Goal: Task Accomplishment & Management: Manage account settings

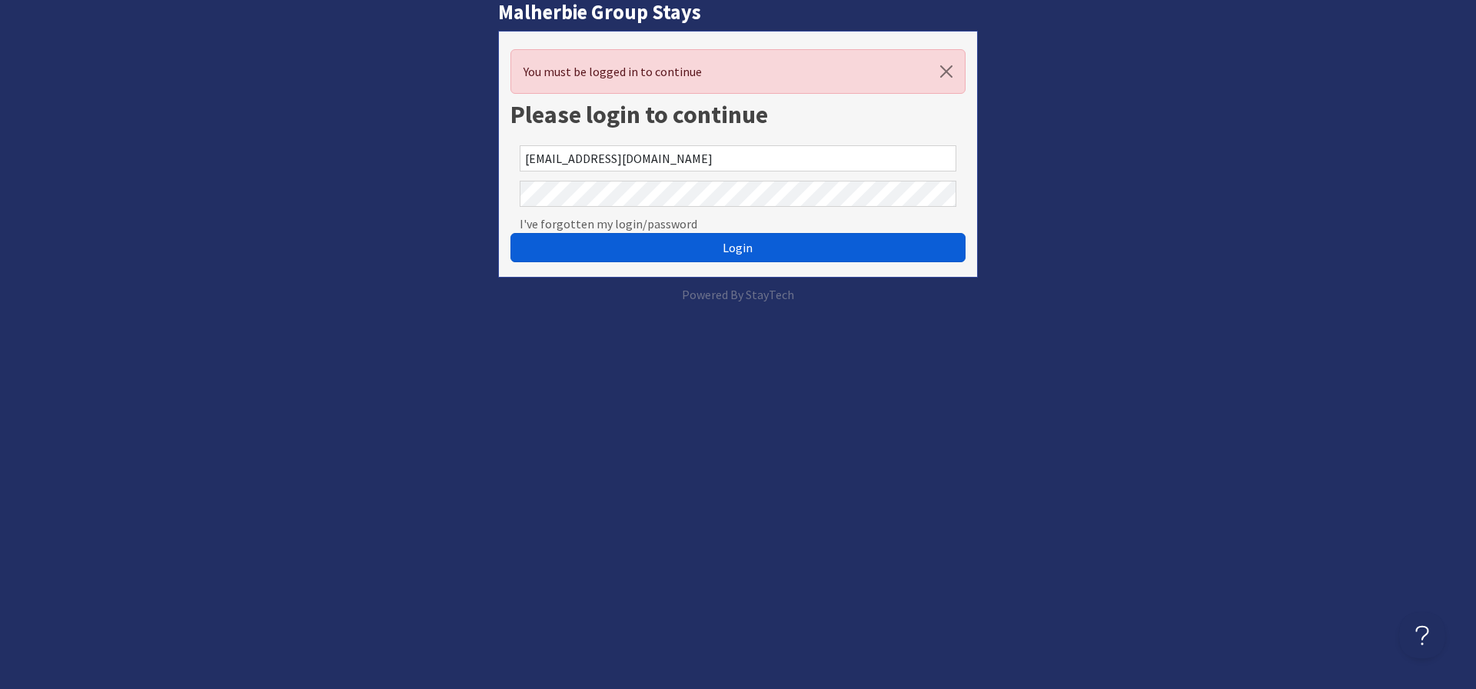
click at [736, 244] on span "Login" at bounding box center [738, 247] width 30 height 15
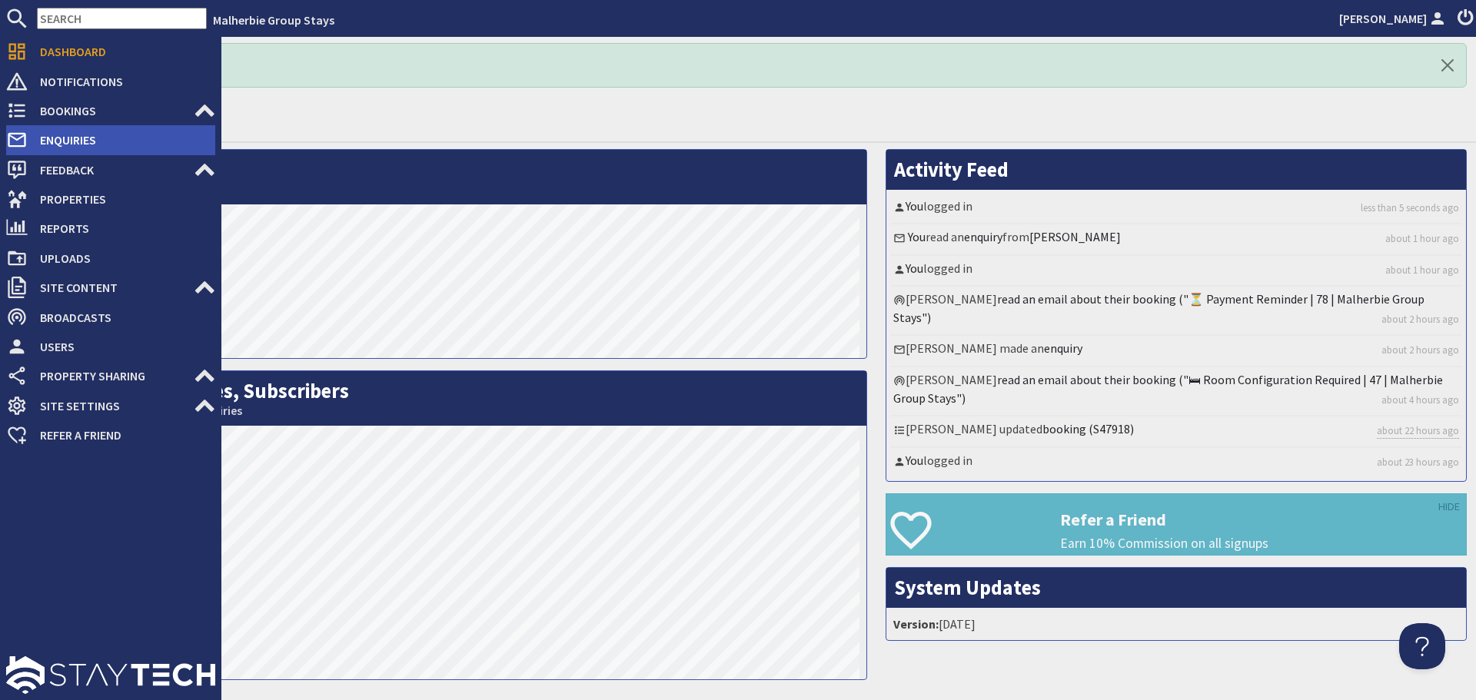
click at [79, 138] on span "Enquiries" at bounding box center [122, 140] width 188 height 25
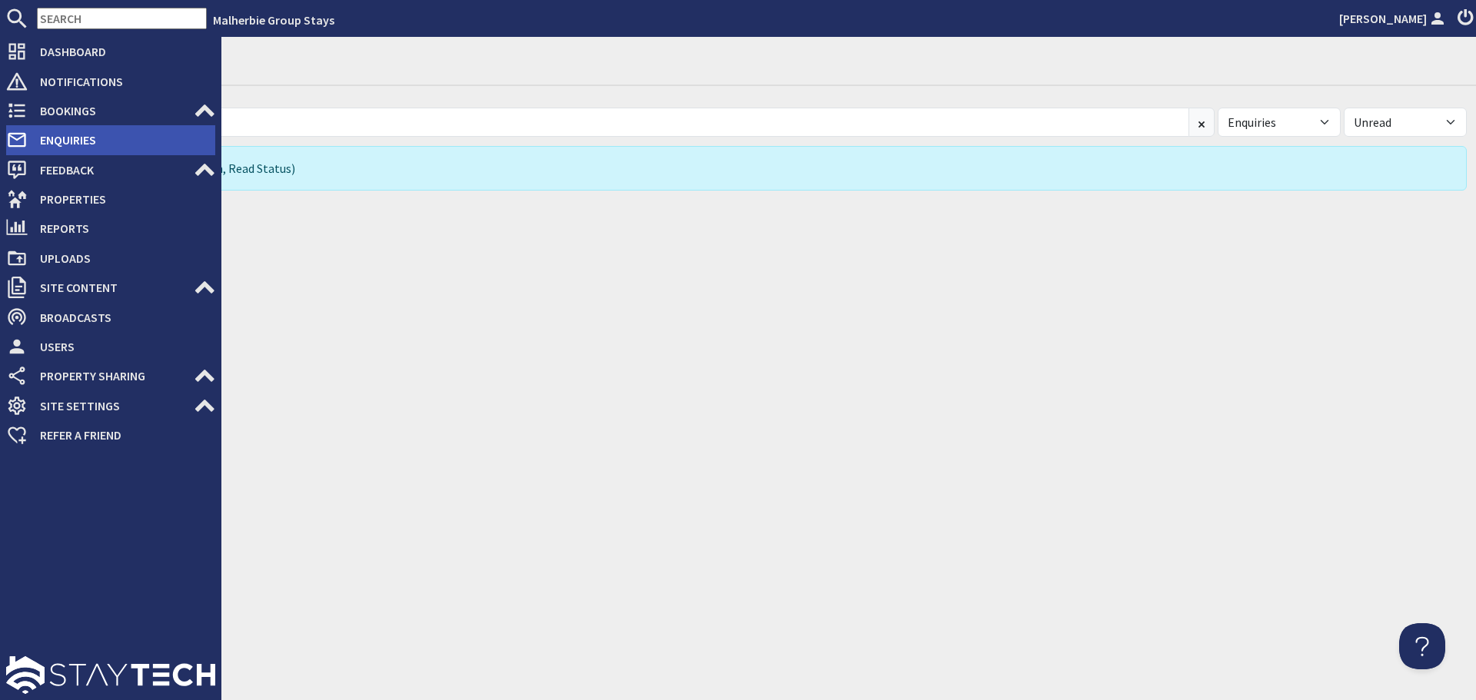
click at [65, 142] on span "Enquiries" at bounding box center [122, 140] width 188 height 25
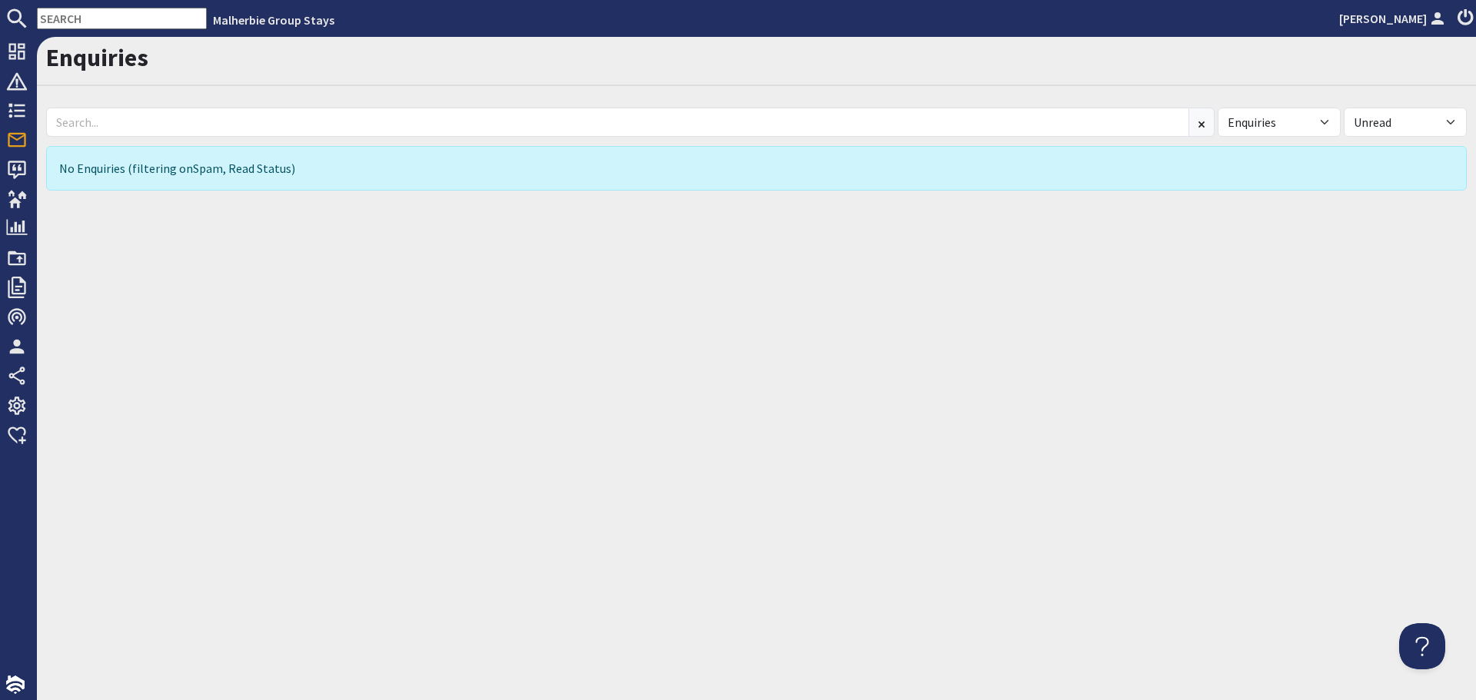
click at [240, 166] on div "No Enquiries (filtering on Spam , Read Status)" at bounding box center [756, 168] width 1421 height 45
click at [1448, 119] on select "All Read Unread" at bounding box center [1405, 122] width 123 height 29
select select
click at [1344, 108] on select "All Read Unread" at bounding box center [1405, 122] width 123 height 29
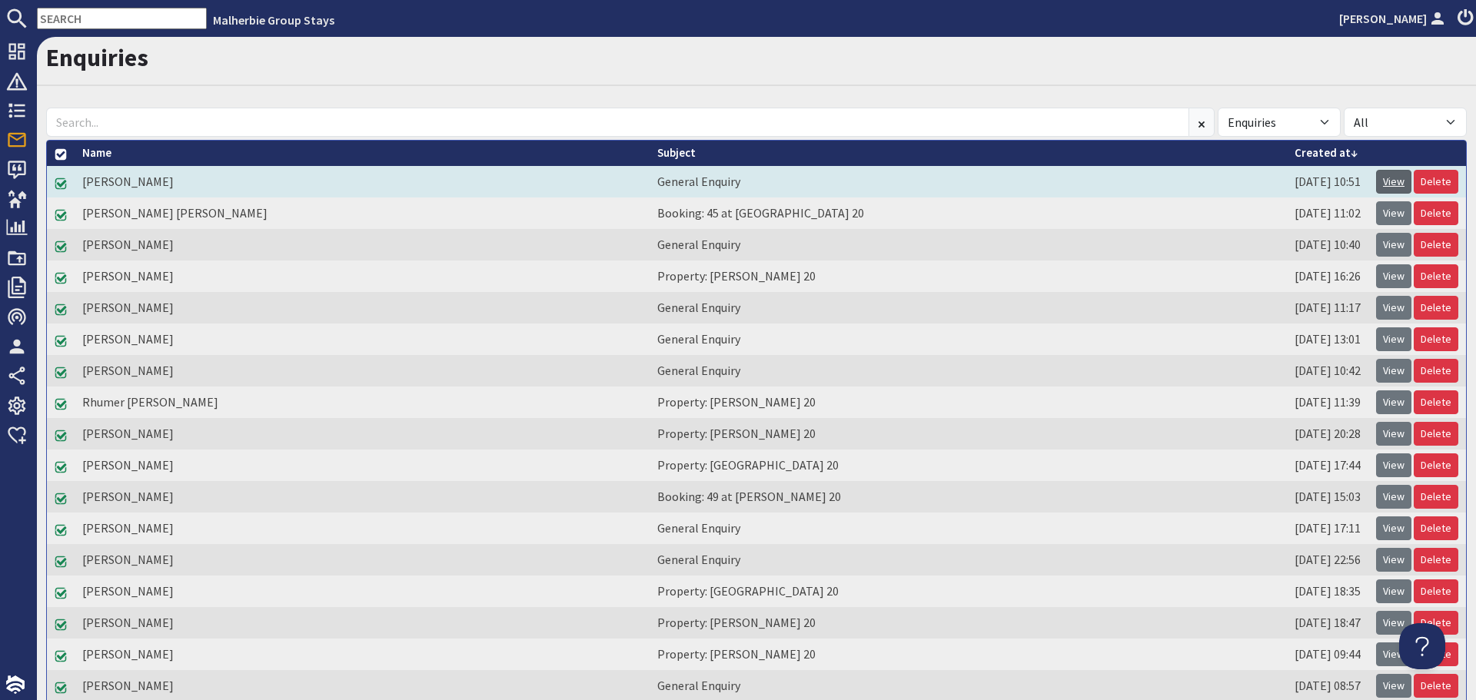
click at [1389, 180] on link "View" at bounding box center [1393, 182] width 35 height 24
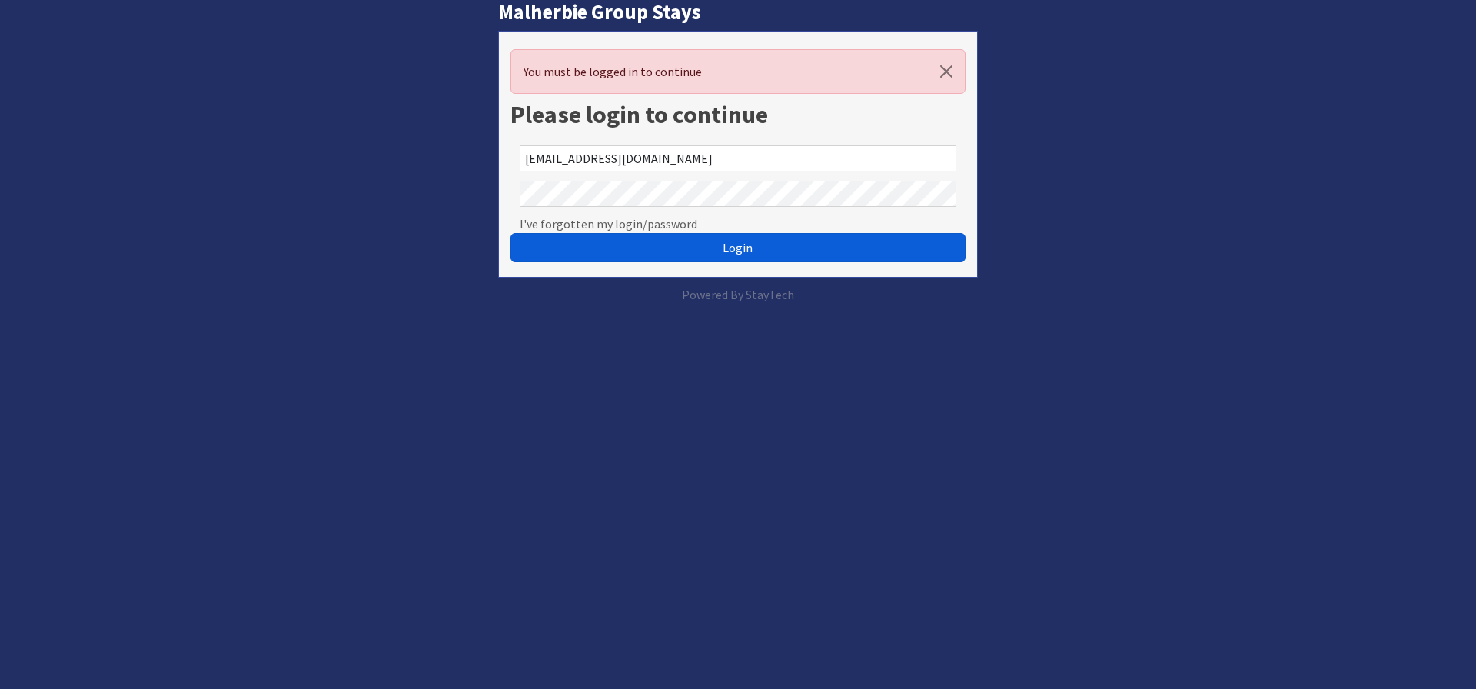
click at [599, 258] on button "Login" at bounding box center [737, 247] width 455 height 29
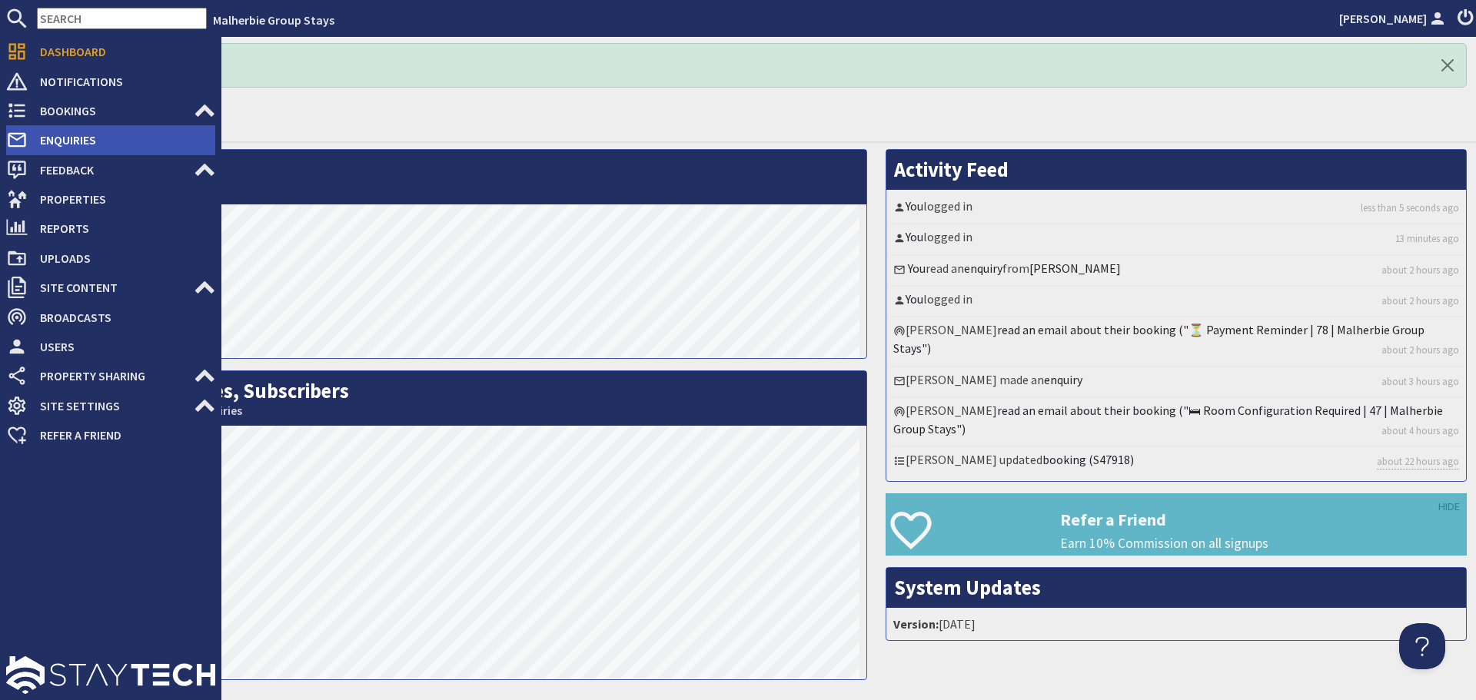
click at [95, 141] on span "Enquiries" at bounding box center [122, 140] width 188 height 25
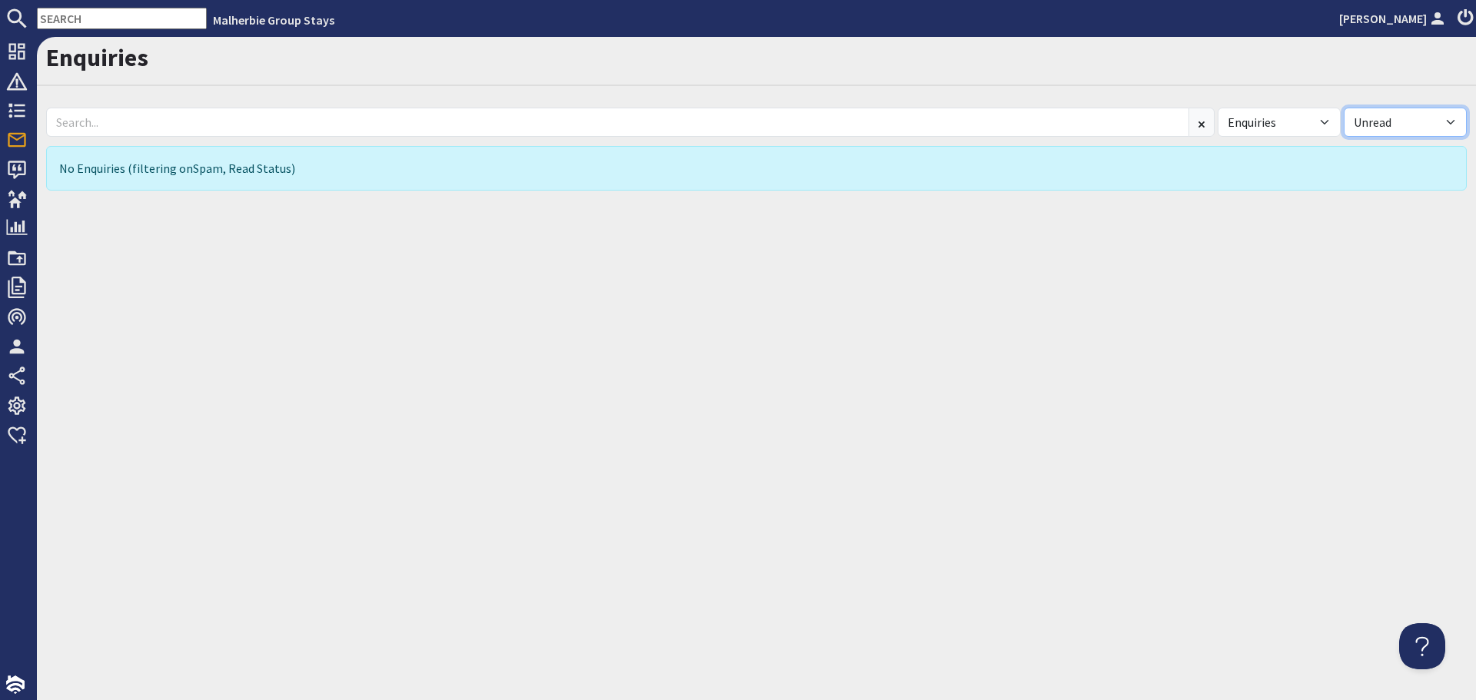
click at [1407, 120] on select "All Read Unread" at bounding box center [1405, 122] width 123 height 29
select select
click at [1344, 108] on select "All Read Unread" at bounding box center [1405, 122] width 123 height 29
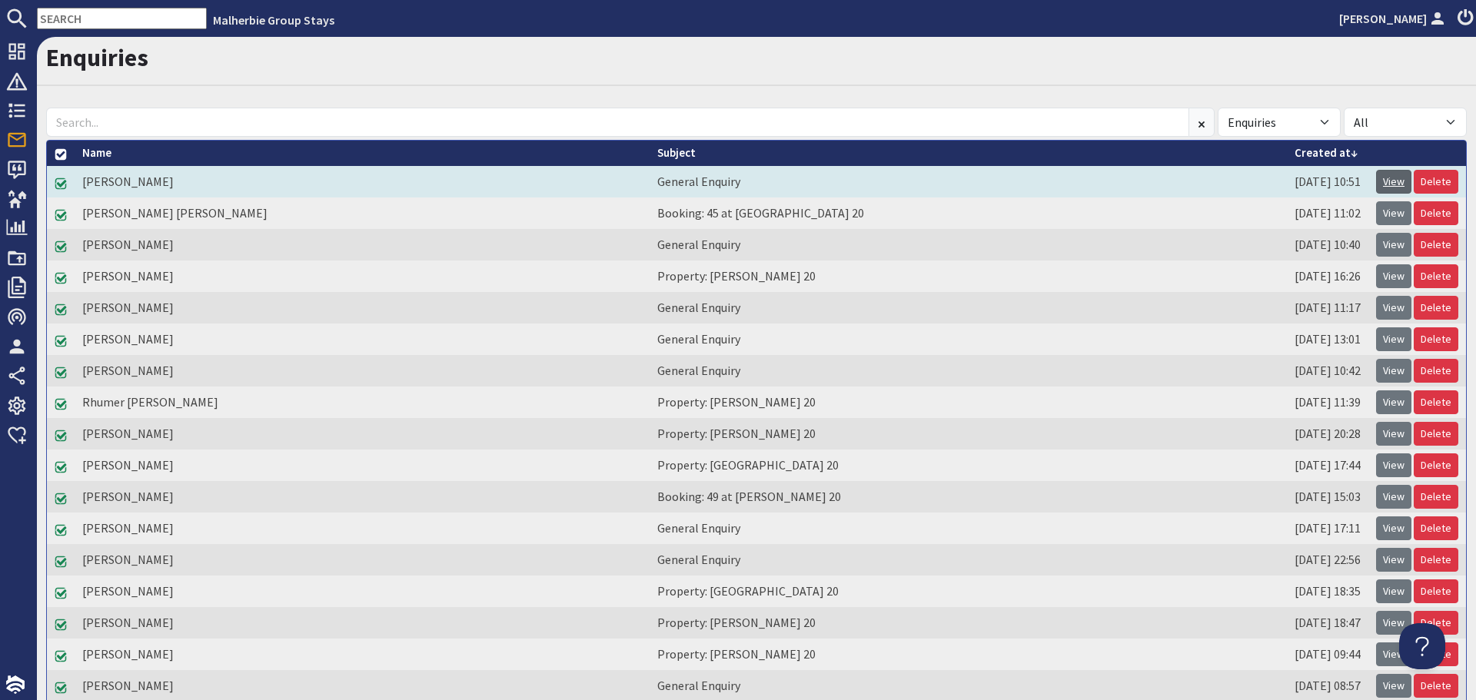
click at [1384, 176] on link "View" at bounding box center [1393, 182] width 35 height 24
